Goal: Task Accomplishment & Management: Manage account settings

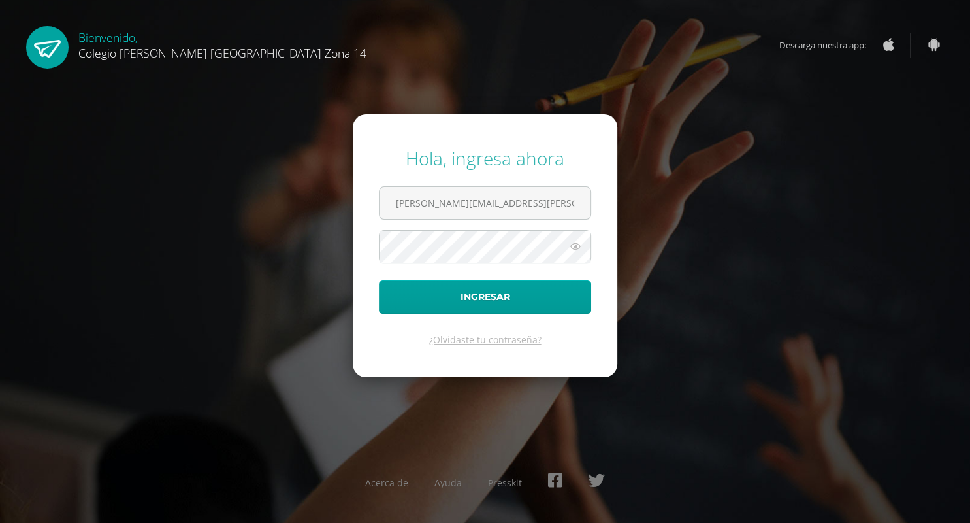
type input "silvia.m.aragon@gmail.com"
click at [396, 298] on button "Ingresar" at bounding box center [485, 296] width 212 height 33
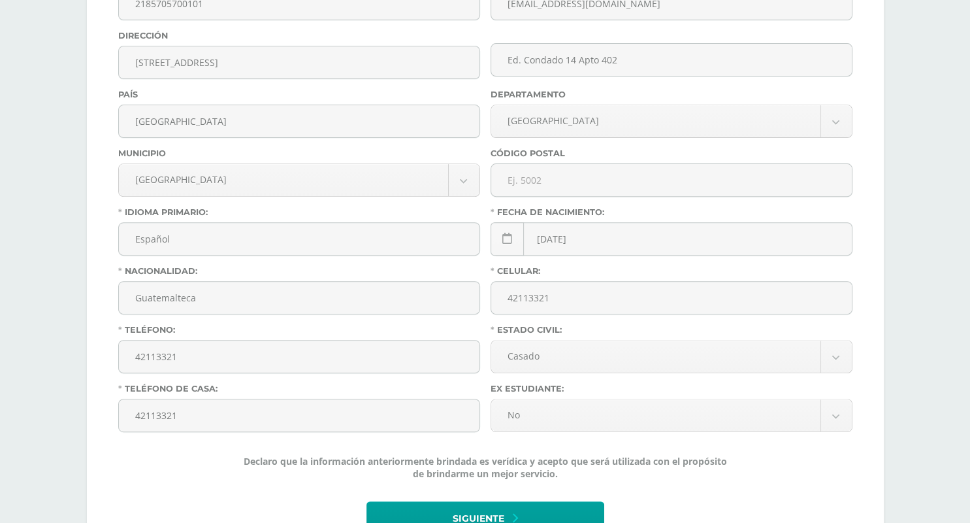
scroll to position [442, 0]
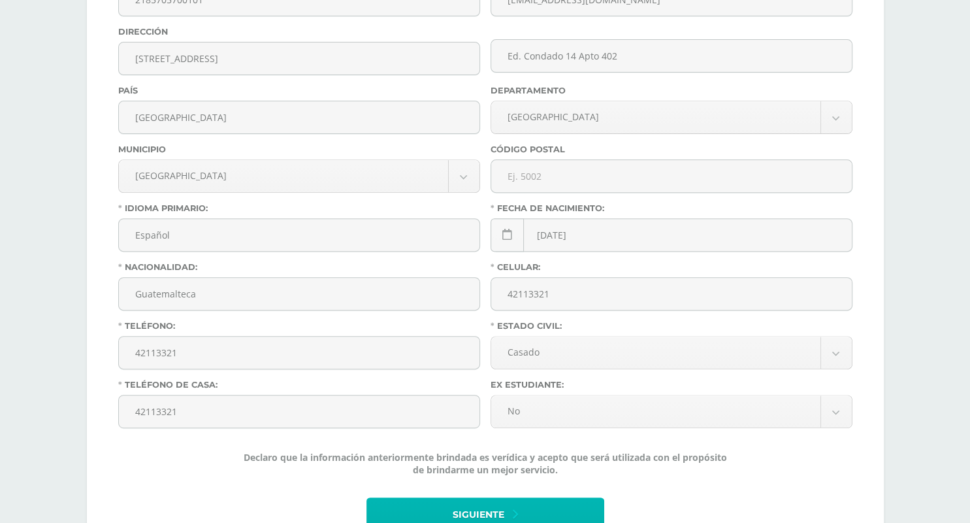
click at [464, 498] on span "Siguiente" at bounding box center [479, 514] width 52 height 32
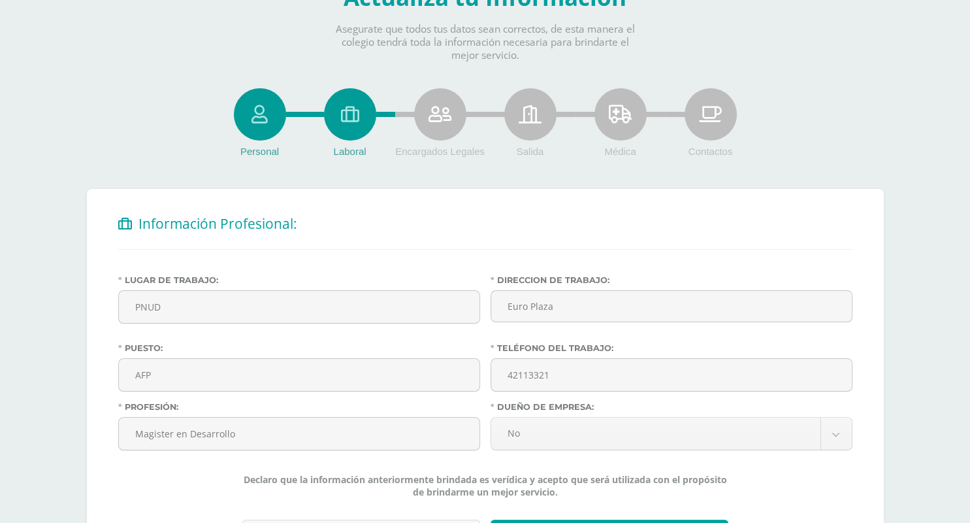
scroll to position [114, 0]
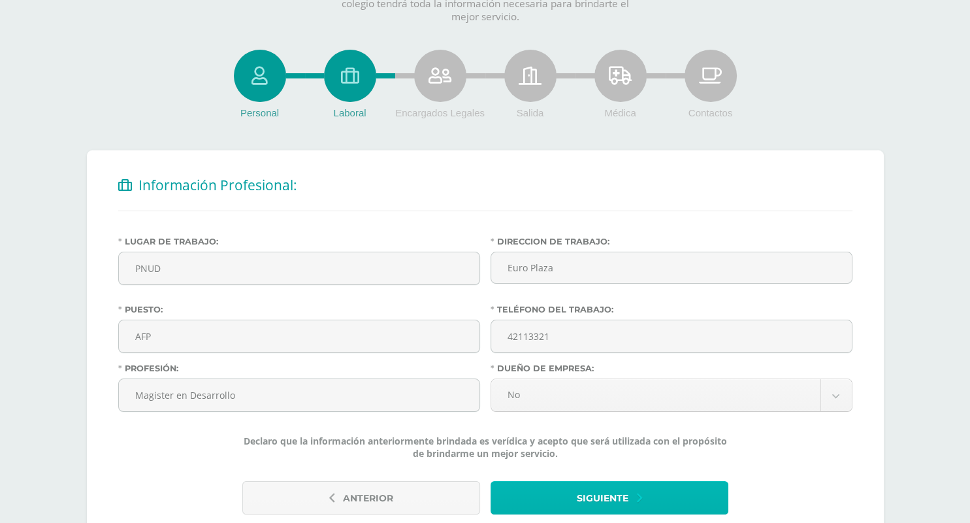
click at [584, 482] on span "Siguiente" at bounding box center [603, 498] width 52 height 32
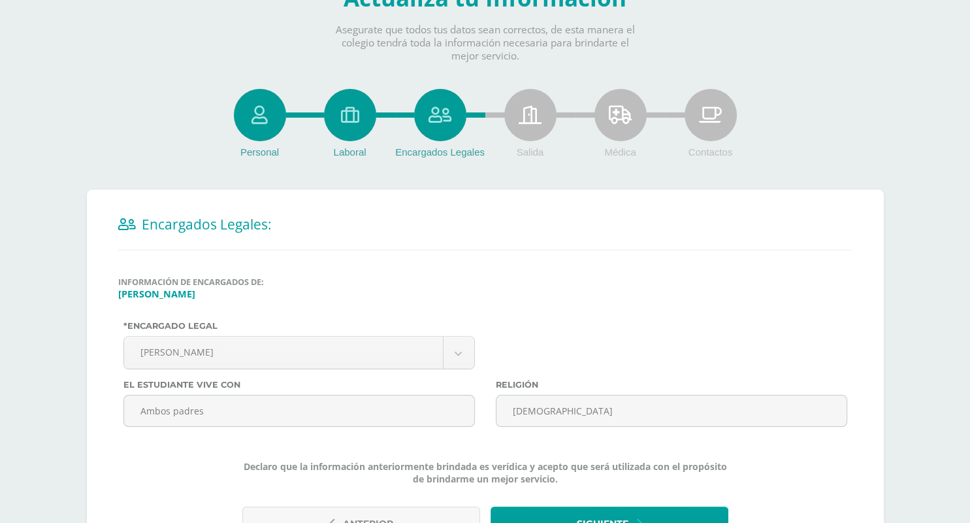
scroll to position [101, 0]
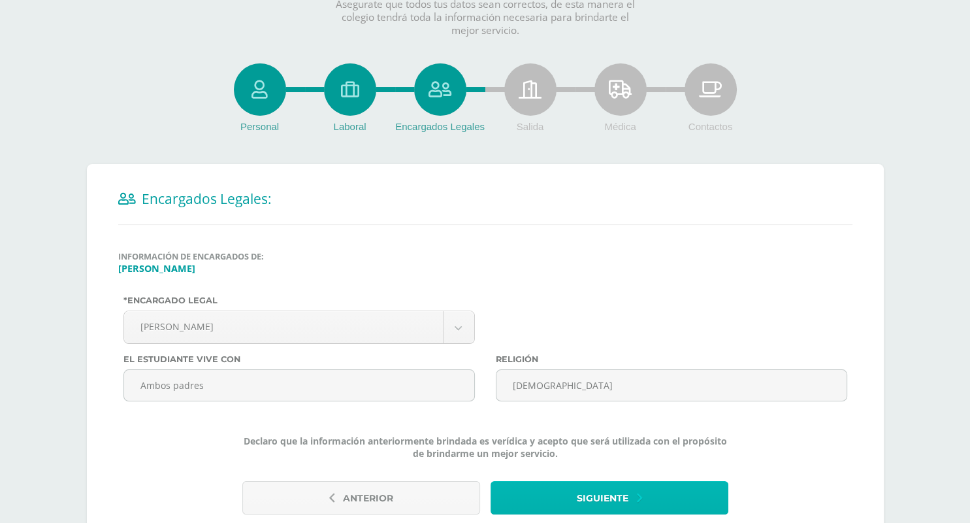
click at [600, 482] on span "Siguiente" at bounding box center [603, 498] width 52 height 32
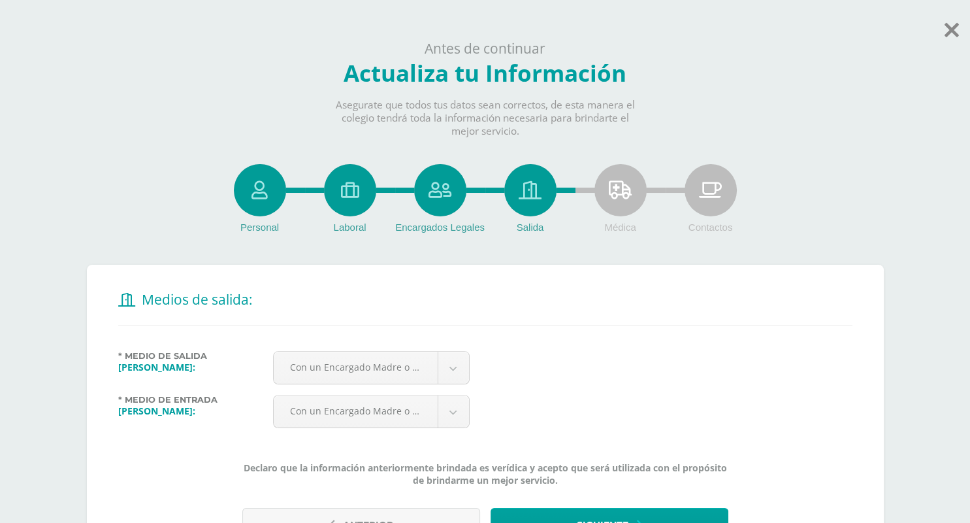
scroll to position [25, 0]
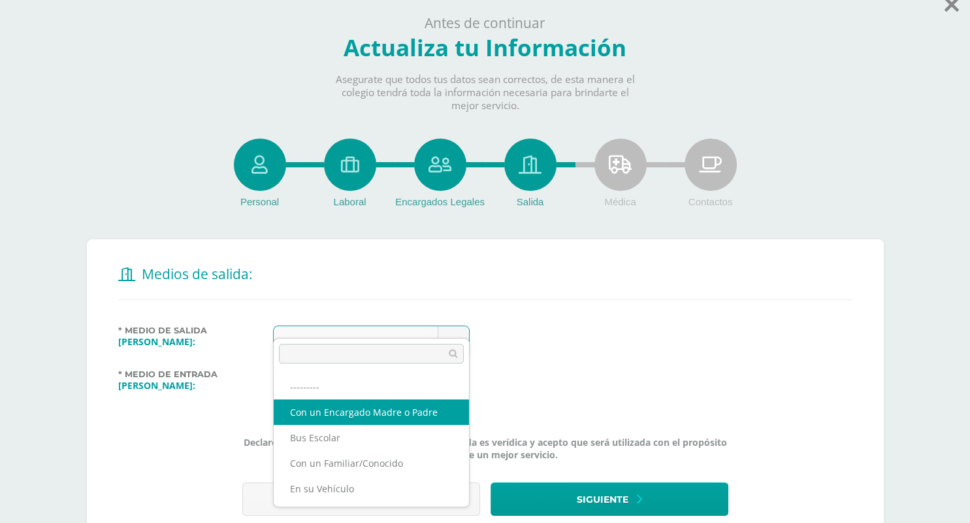
click at [454, 319] on body "Antes de continuar Actualiza tu Información Asegurate que todos tus datos sean …" at bounding box center [485, 280] width 970 height 610
click at [453, 321] on body "Antes de continuar Actualiza tu Información Asegurate que todos tus datos sean …" at bounding box center [485, 280] width 970 height 610
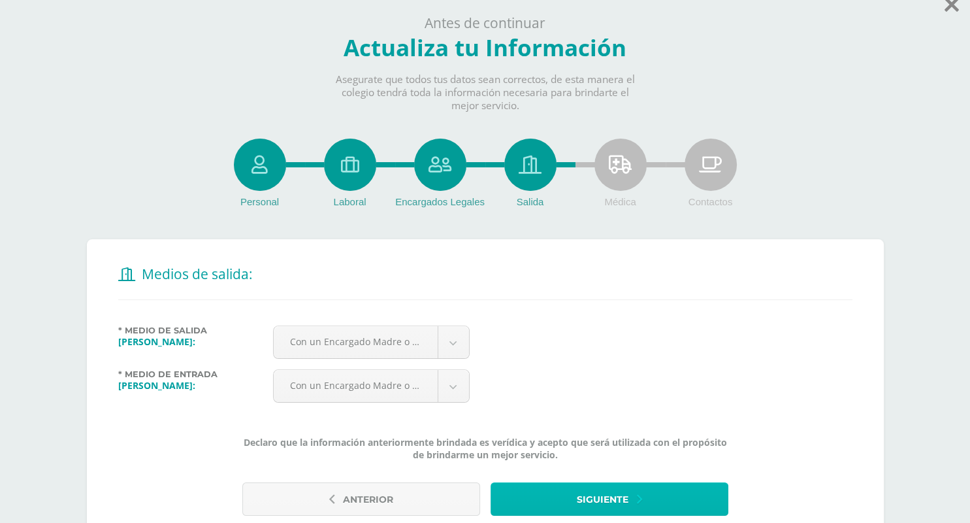
click at [598, 483] on span "Siguiente" at bounding box center [603, 499] width 52 height 32
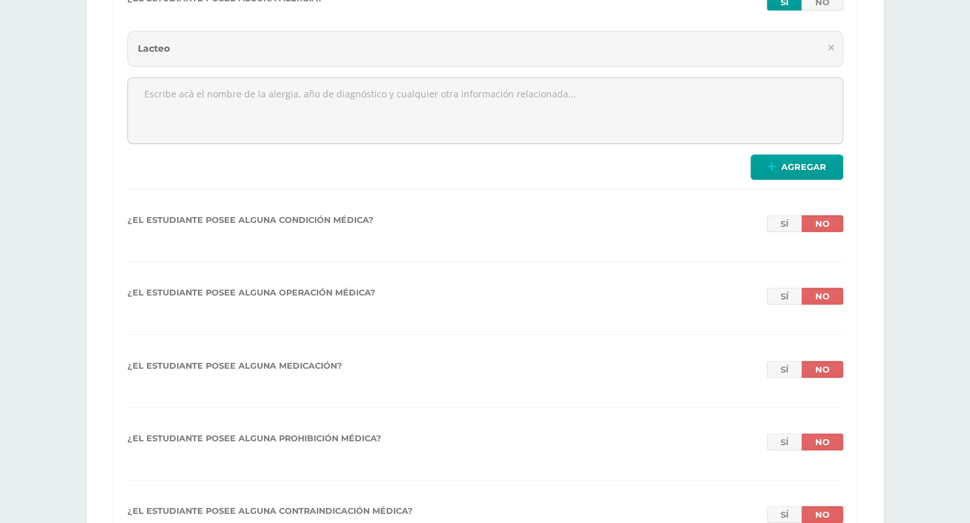
scroll to position [1077, 0]
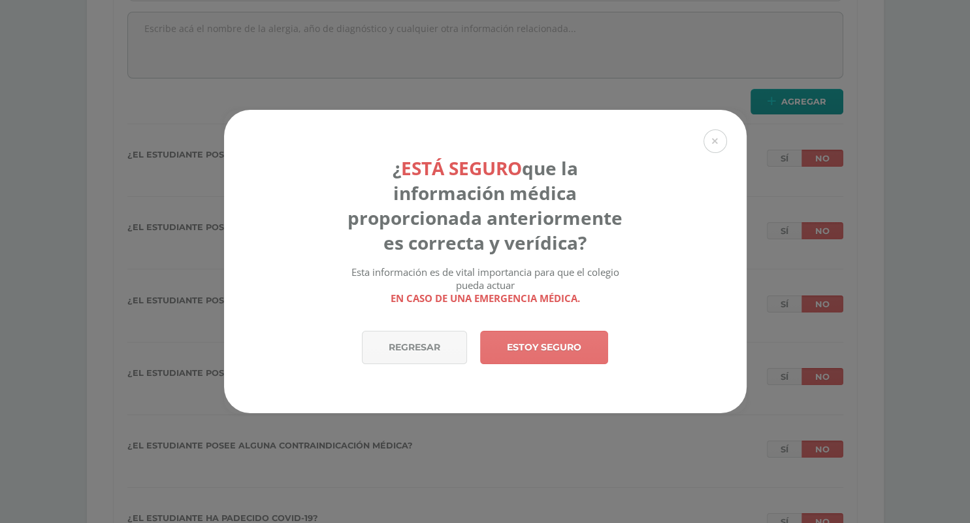
click at [564, 349] on link "Estoy seguro" at bounding box center [544, 347] width 128 height 33
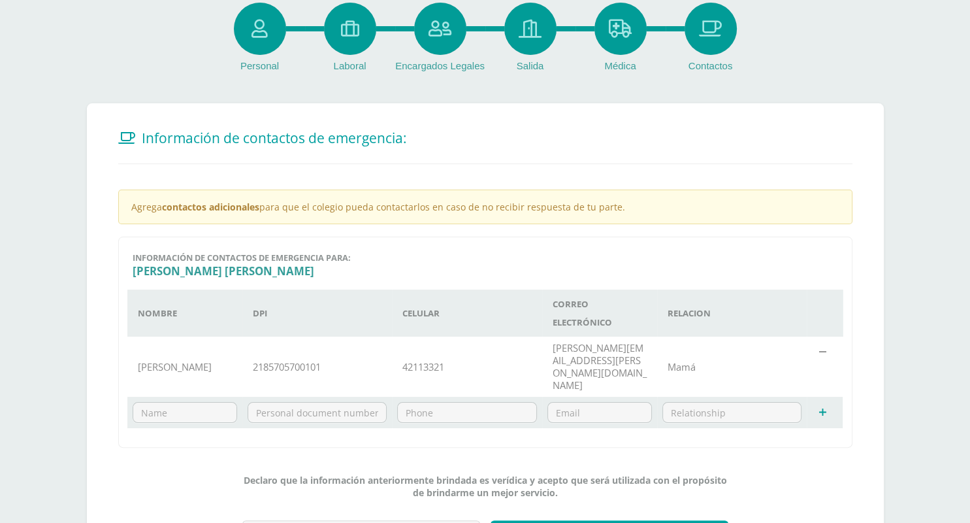
scroll to position [162, 0]
click at [828, 396] on td at bounding box center [822, 411] width 31 height 31
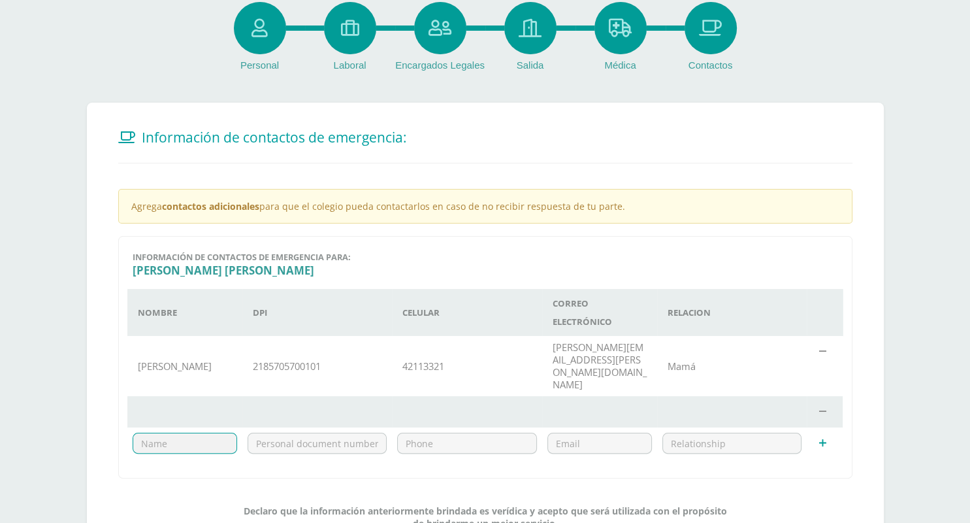
click at [200, 427] on td at bounding box center [184, 442] width 115 height 31
type input "Hugo Juarez"
type input "2319771660101"
type input "56901568"
click at [597, 433] on input "email" at bounding box center [599, 443] width 103 height 20
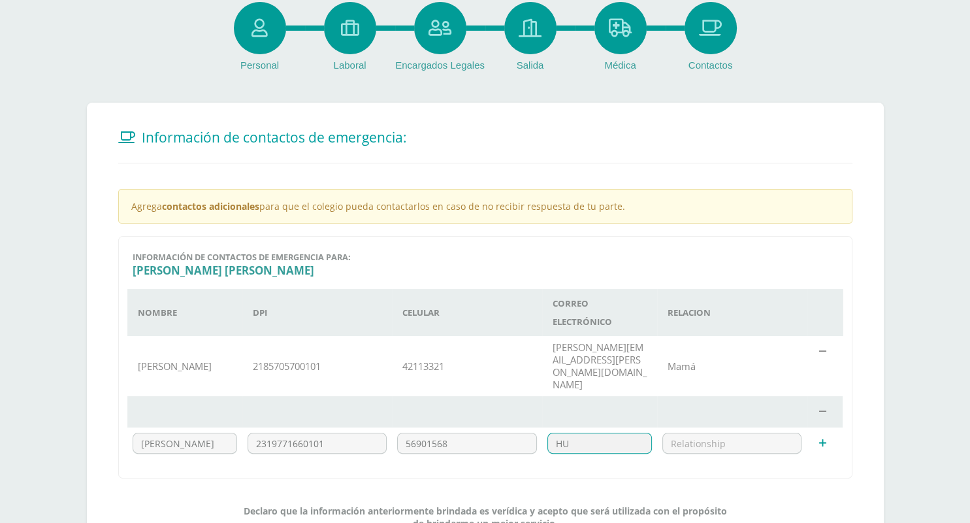
type input "H"
drag, startPoint x: 590, startPoint y: 323, endPoint x: 625, endPoint y: 310, distance: 37.9
click at [625, 336] on td "silvia.m.aragon@gmail.com" at bounding box center [599, 366] width 115 height 61
copy td "@gmail.com"
click at [632, 433] on input "hugojuarez" at bounding box center [599, 443] width 103 height 20
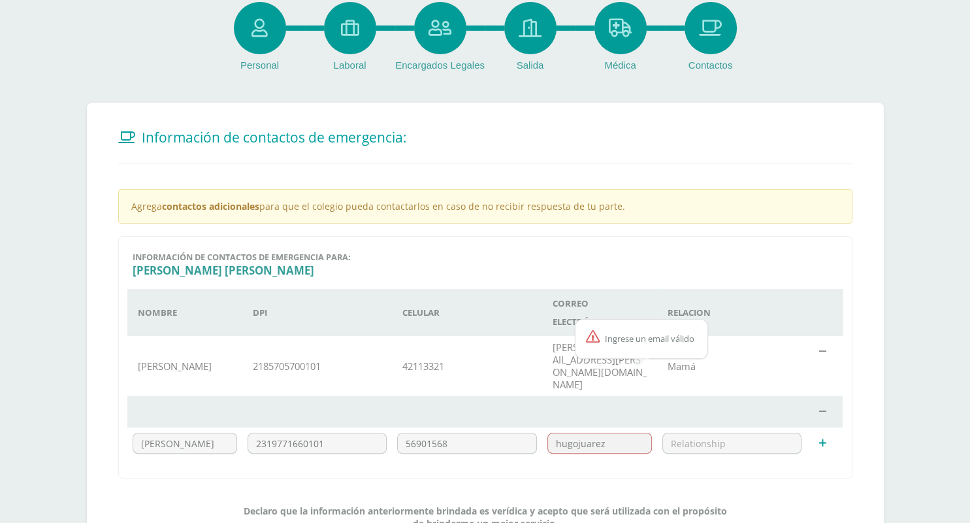
paste input "@gmail.com"
type input "hugojuarez@gmail.com"
click at [778, 433] on input "text" at bounding box center [732, 443] width 138 height 20
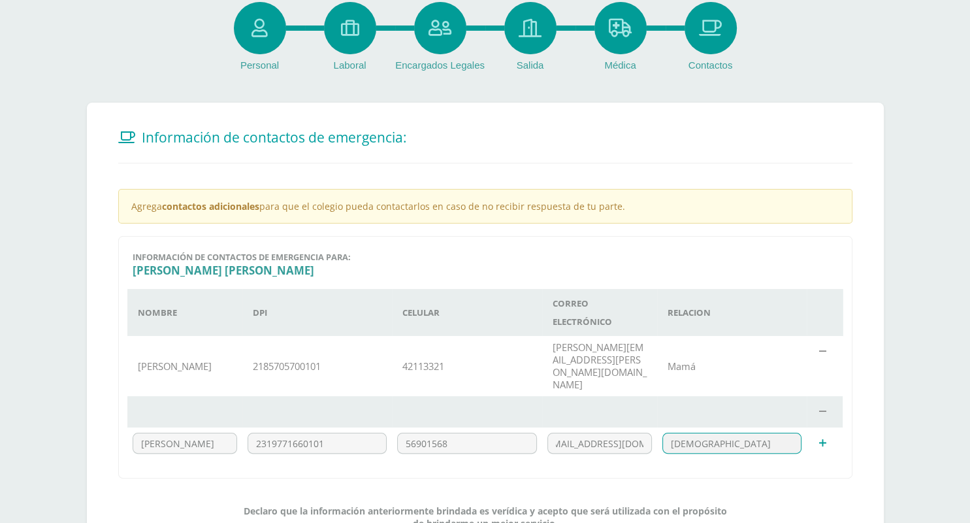
type input "Papá"
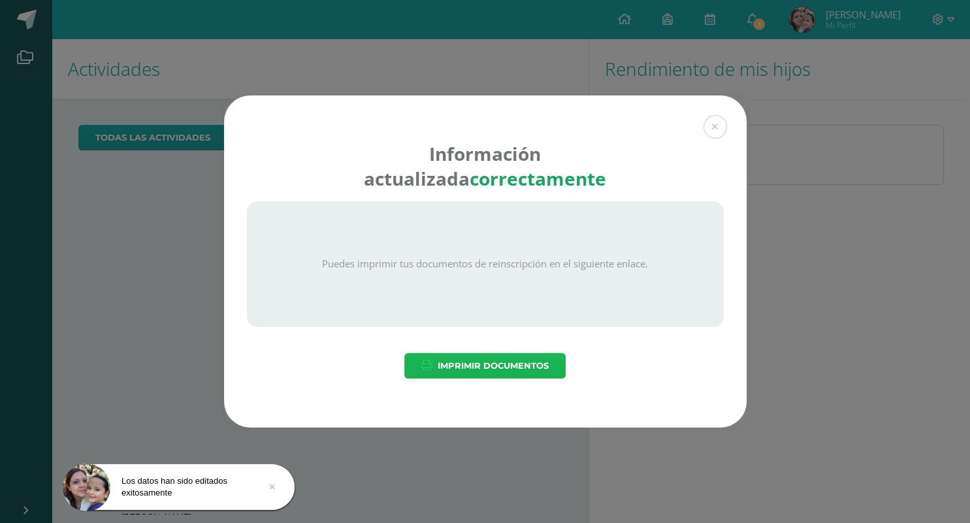
click at [493, 371] on span "Imprimir Documentos" at bounding box center [493, 365] width 111 height 24
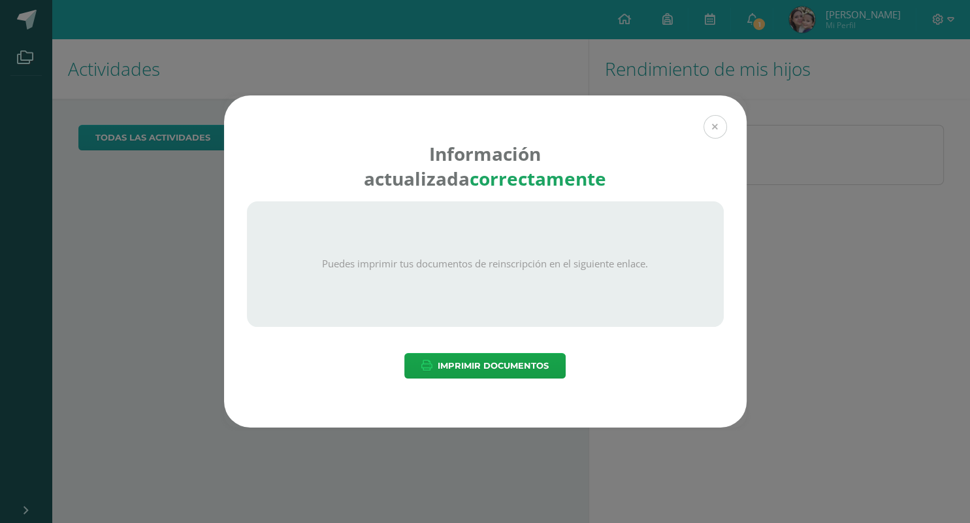
click at [719, 124] on button at bounding box center [716, 127] width 24 height 24
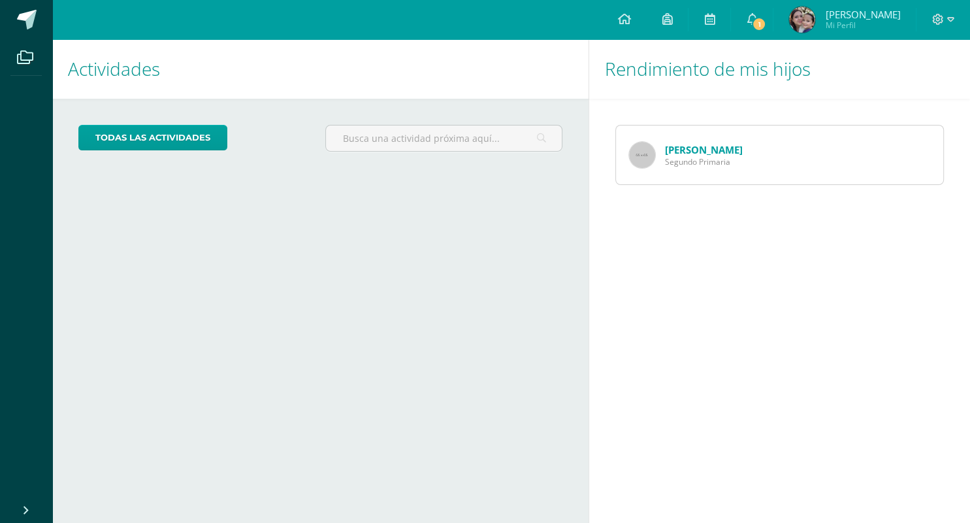
click at [717, 148] on link "Annika Juárez" at bounding box center [704, 149] width 78 height 13
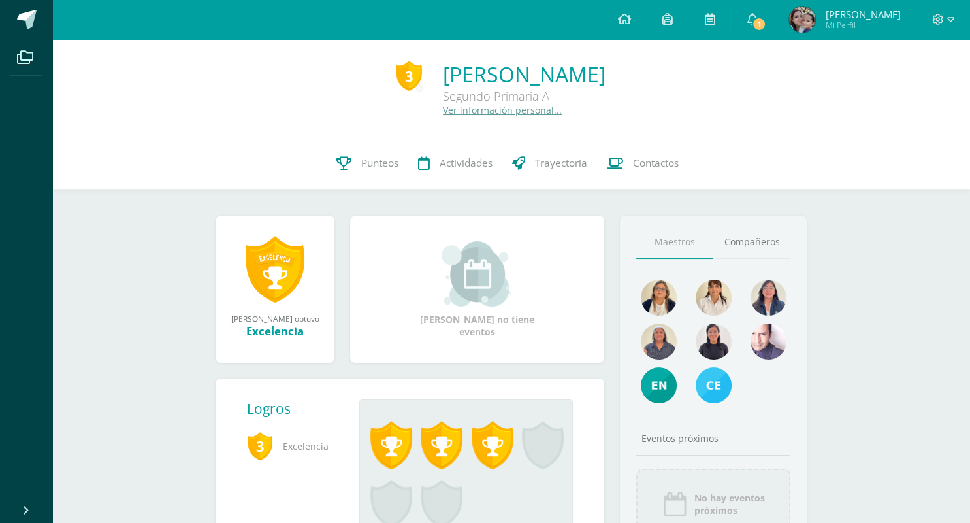
click at [760, 107] on div "3 [PERSON_NAME] Segundo Primaria A Ver información personal..." at bounding box center [511, 88] width 897 height 56
click at [444, 107] on link "Ver información personal..." at bounding box center [502, 110] width 119 height 12
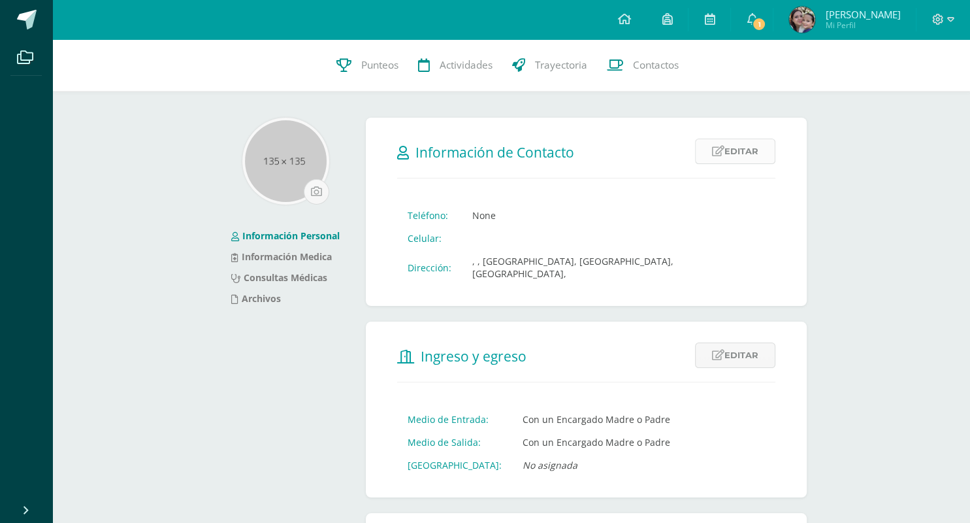
click at [744, 149] on link "Editar" at bounding box center [735, 150] width 80 height 25
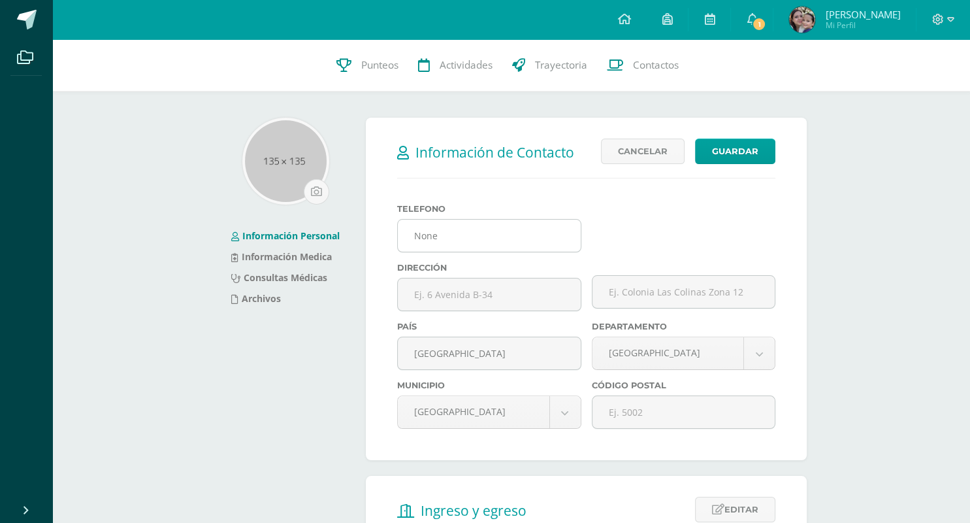
click at [513, 219] on input "None" at bounding box center [489, 235] width 182 height 32
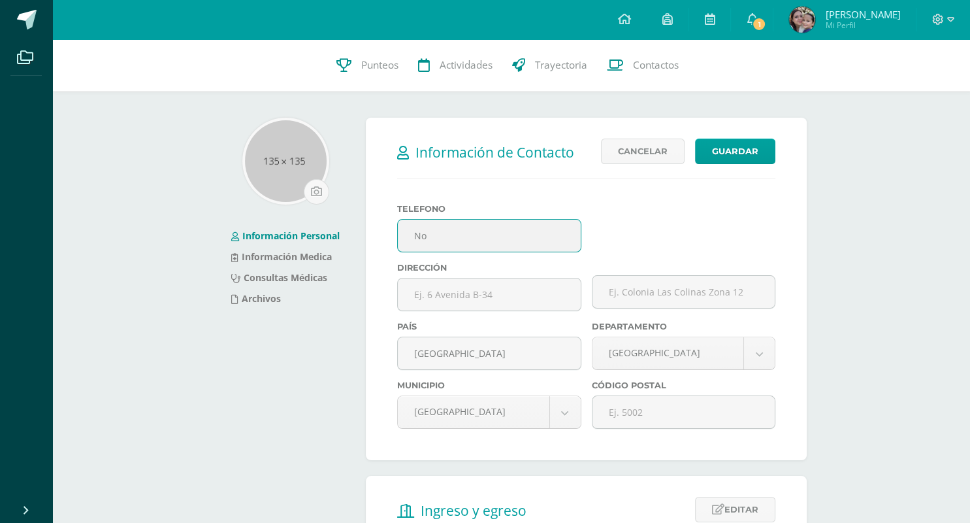
type input "N"
type input "42113321"
drag, startPoint x: 456, startPoint y: 270, endPoint x: 459, endPoint y: 262, distance: 9.1
click at [459, 278] on input "text" at bounding box center [489, 294] width 182 height 32
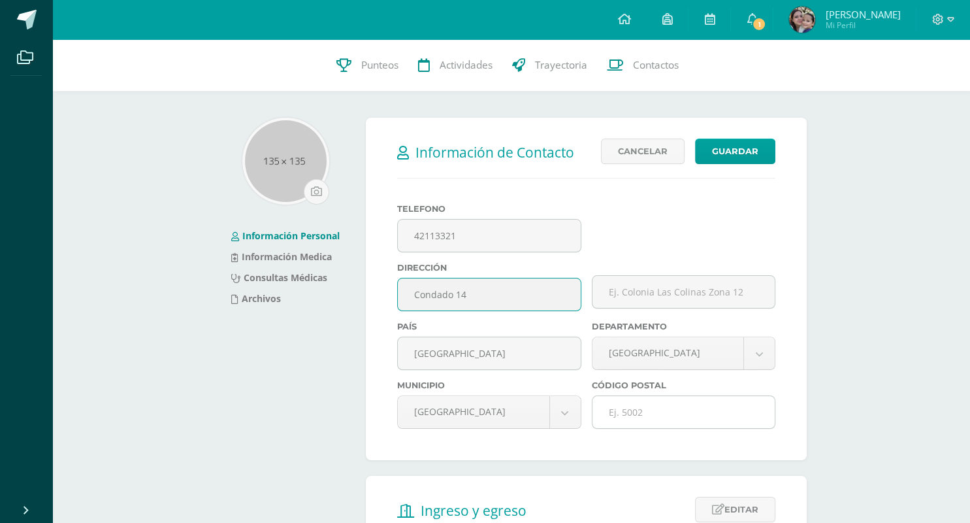
type input "Condado 14"
click at [640, 396] on input "text" at bounding box center [684, 412] width 182 height 32
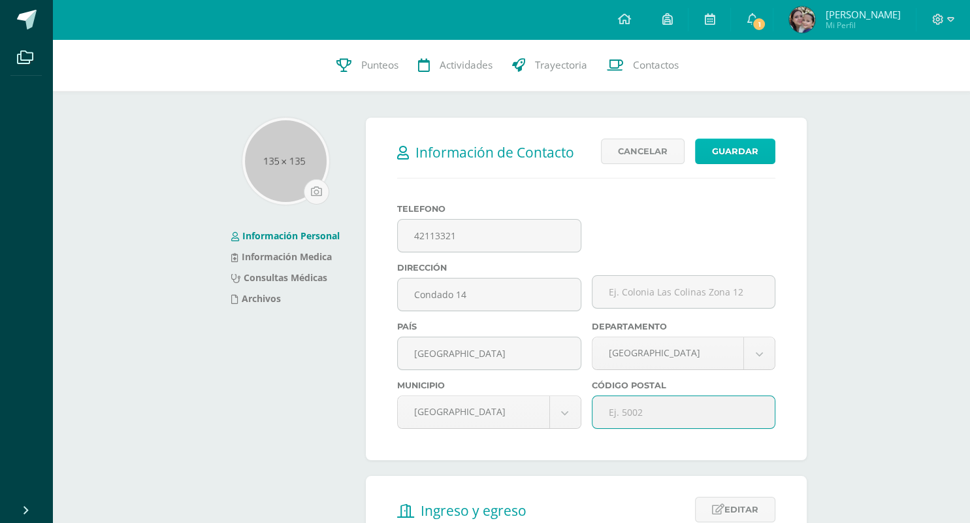
click at [731, 149] on button "Guardar" at bounding box center [735, 150] width 80 height 25
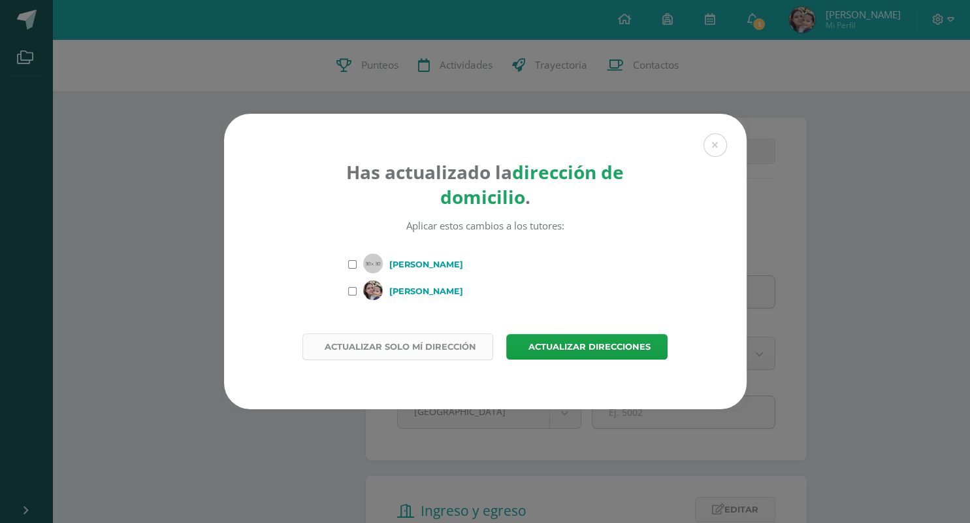
click at [464, 341] on span "Actualizar solo mí dirección" at bounding box center [401, 346] width 152 height 24
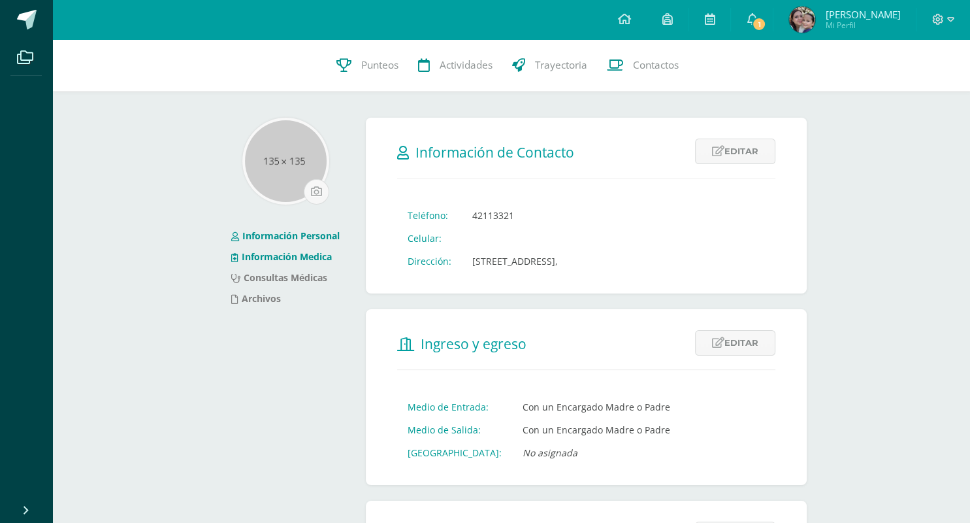
click at [307, 252] on link "Información Medica" at bounding box center [281, 256] width 101 height 12
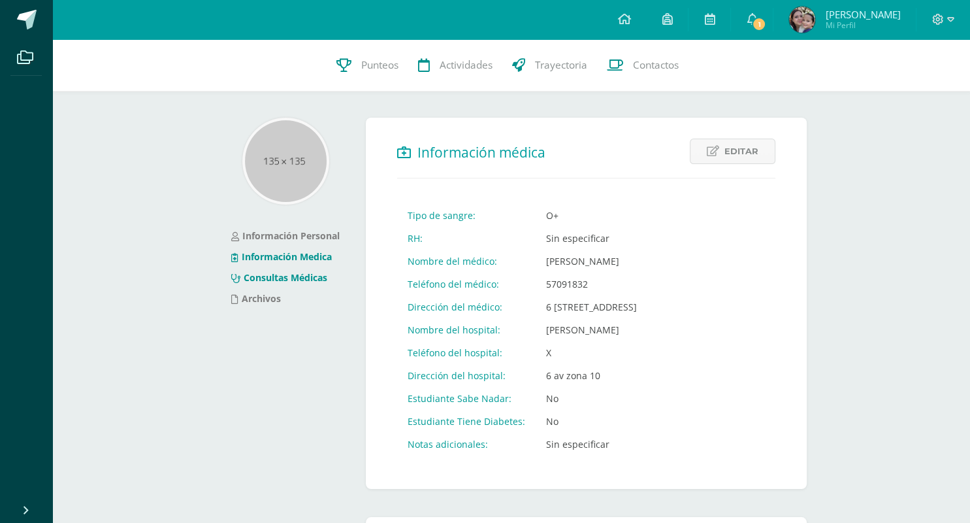
click at [257, 278] on link "Consultas Médicas" at bounding box center [279, 277] width 96 height 12
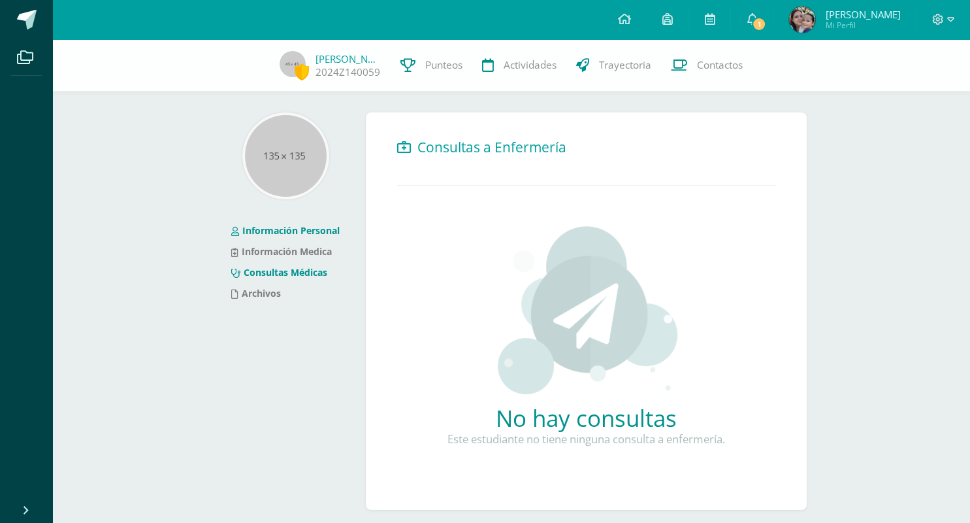
click at [285, 234] on link "Información Personal" at bounding box center [285, 230] width 108 height 12
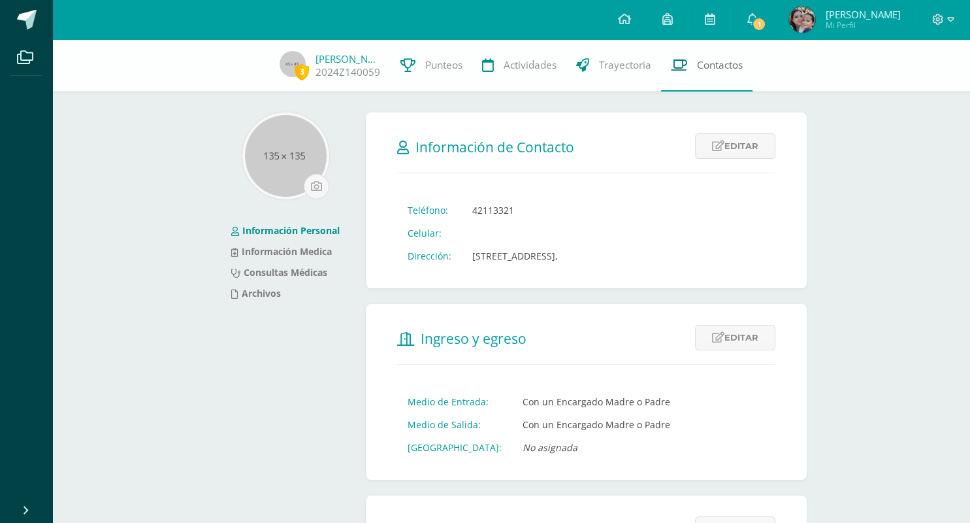
click at [738, 65] on span "Contactos" at bounding box center [720, 65] width 46 height 14
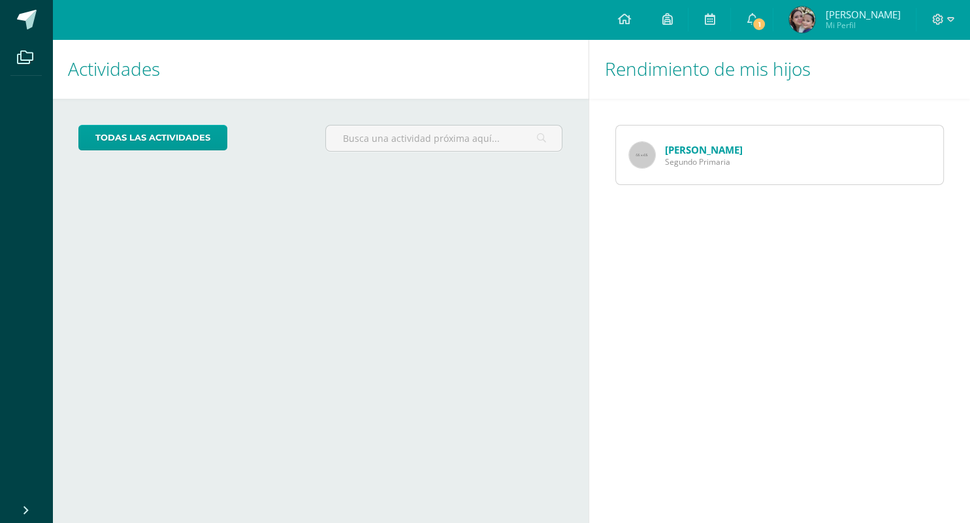
click at [691, 148] on link "[PERSON_NAME]" at bounding box center [704, 149] width 78 height 13
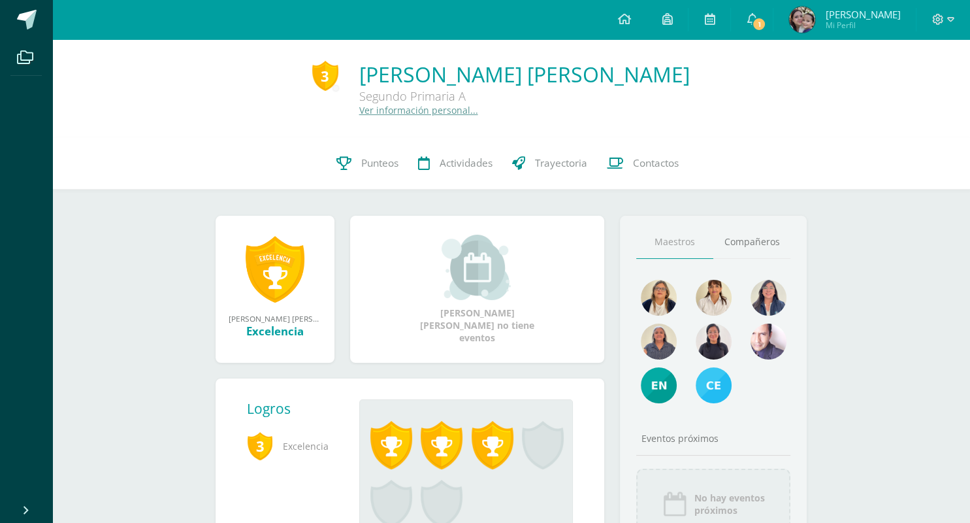
click at [400, 108] on link "Ver información personal..." at bounding box center [418, 110] width 119 height 12
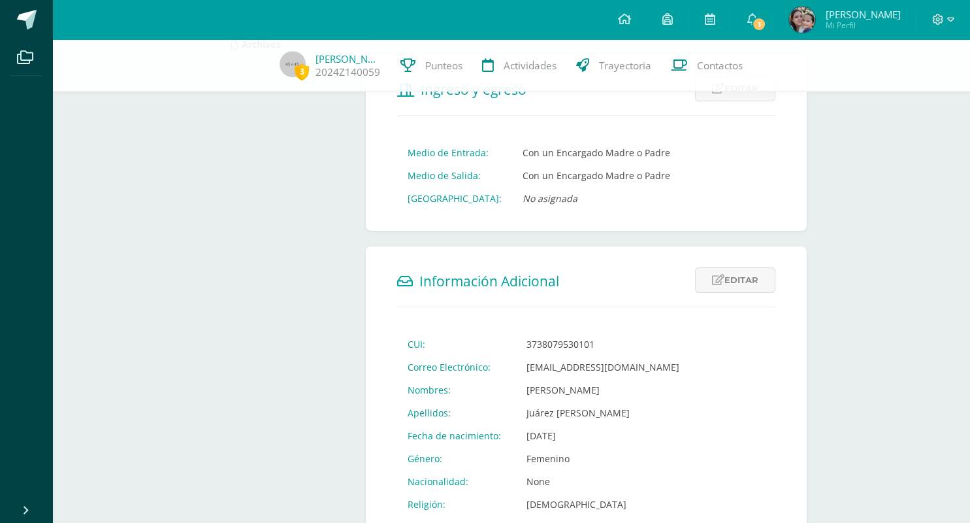
scroll to position [249, 0]
click at [815, 14] on img at bounding box center [802, 20] width 26 height 26
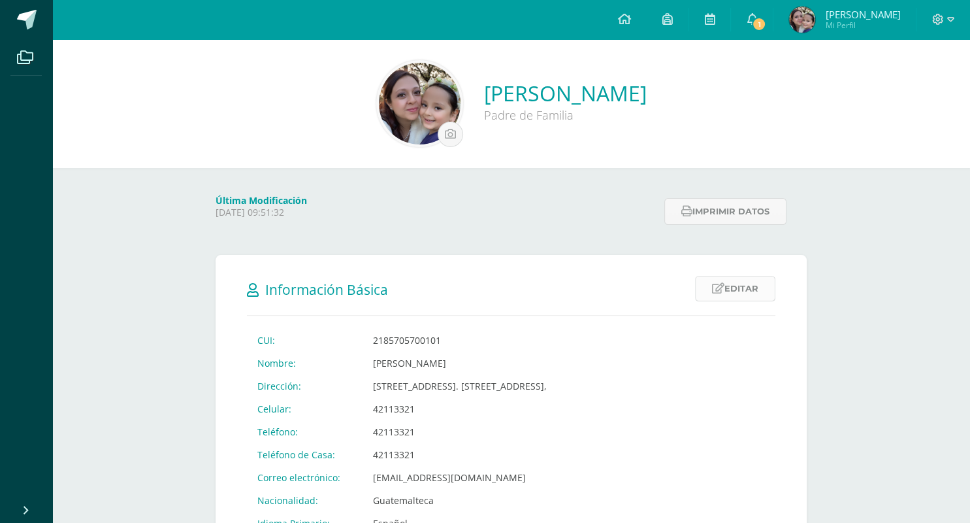
click at [736, 296] on link "Editar" at bounding box center [735, 288] width 80 height 25
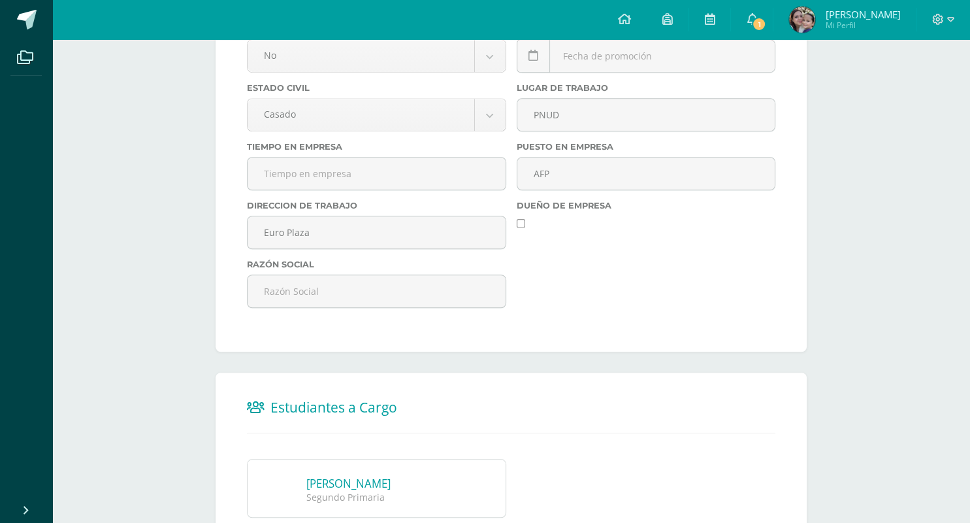
scroll to position [980, 0]
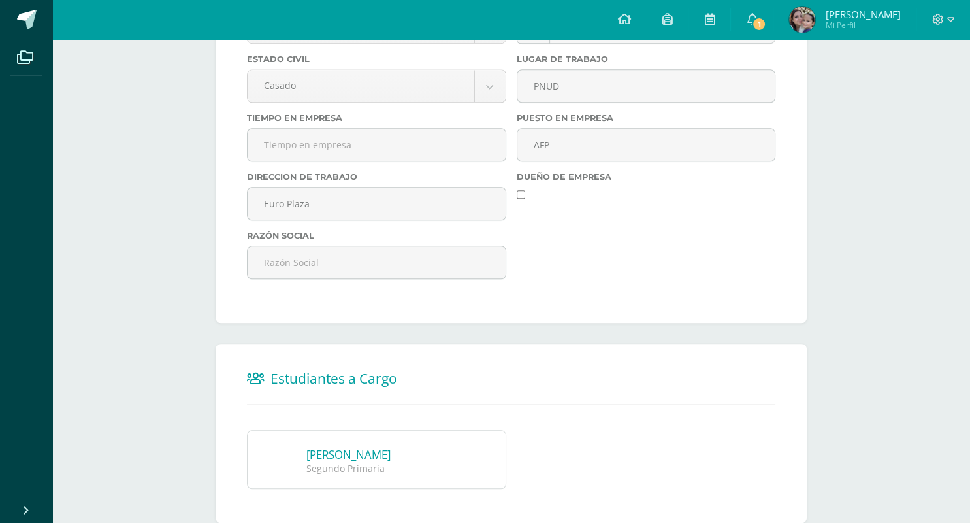
click at [391, 447] on link "[PERSON_NAME]" at bounding box center [348, 454] width 84 height 15
